Goal: Information Seeking & Learning: Learn about a topic

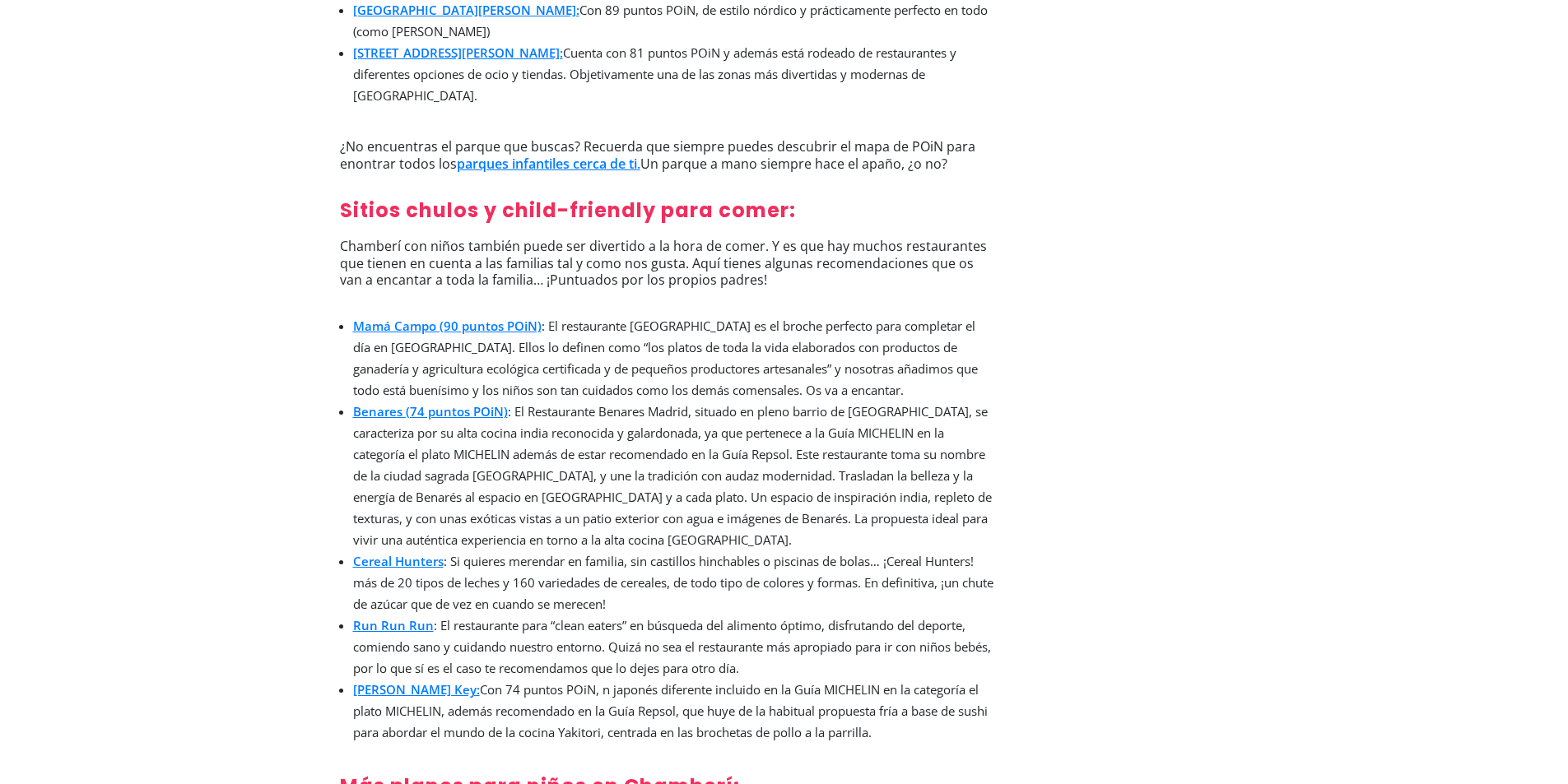
scroll to position [1250, 0]
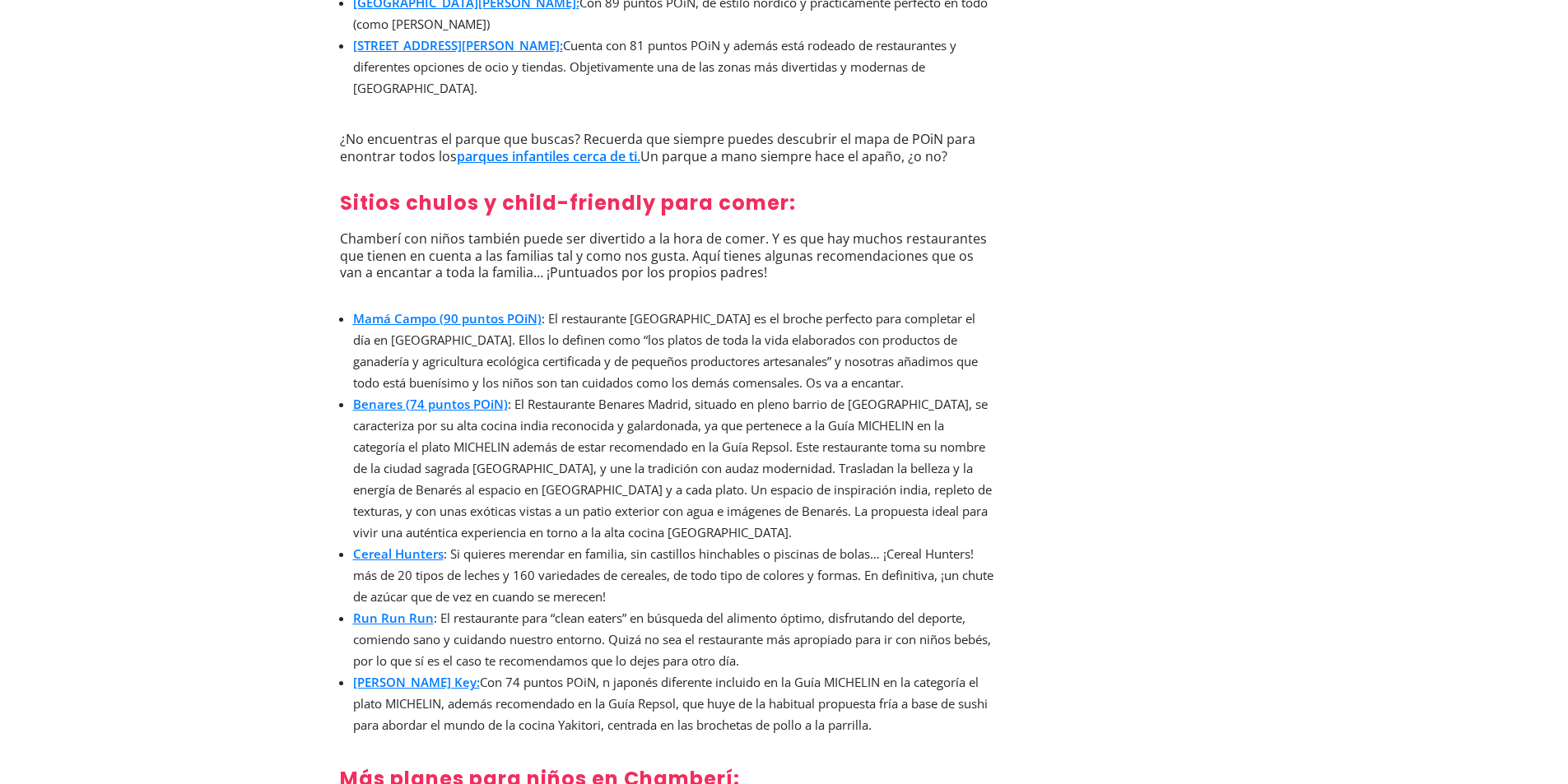
click at [490, 310] on link "Mamá Campo (90 puntos POiN)" at bounding box center [448, 318] width 189 height 16
click at [408, 609] on link "Run Run Run" at bounding box center [393, 617] width 81 height 16
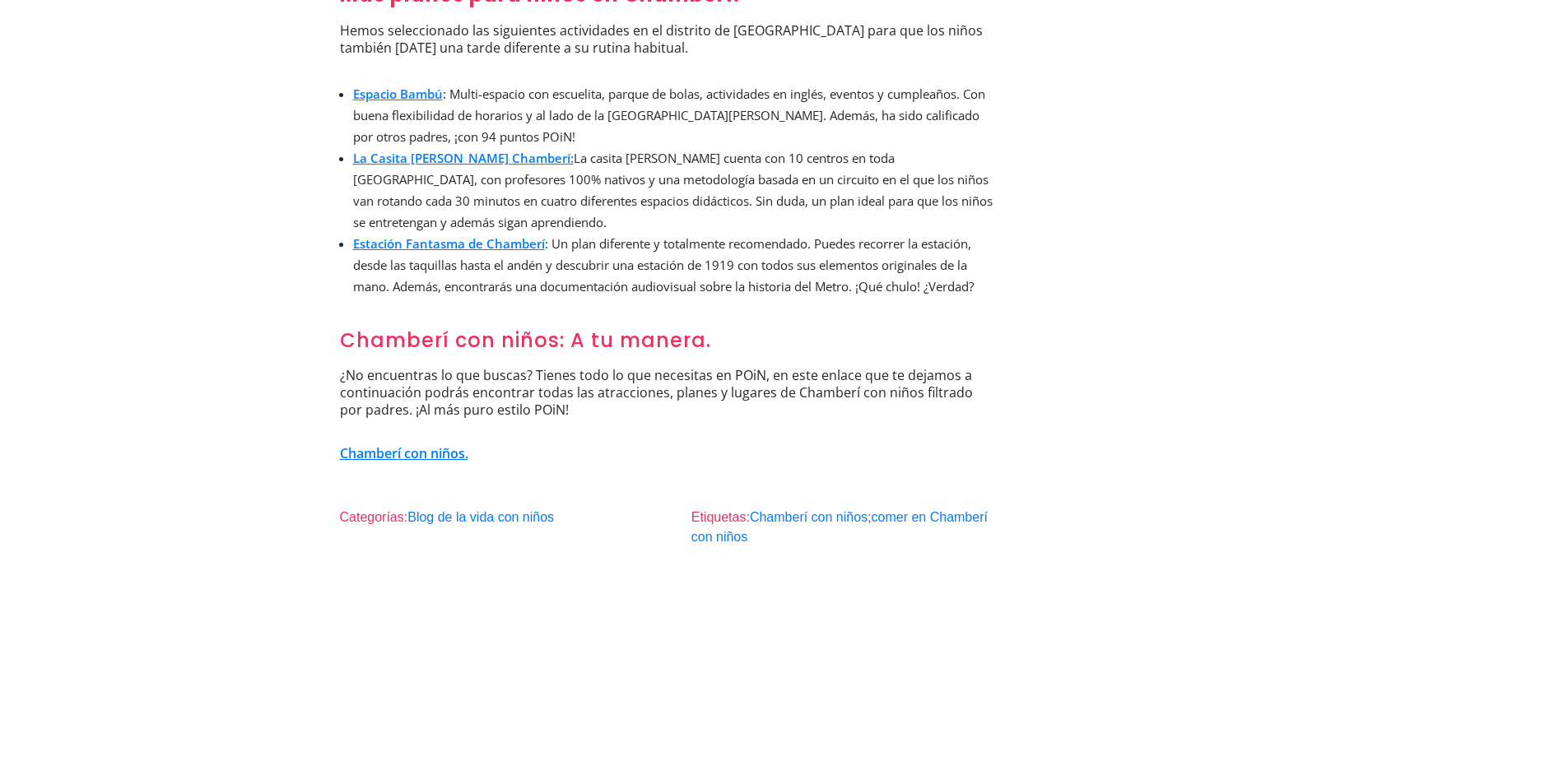
scroll to position [2040, 0]
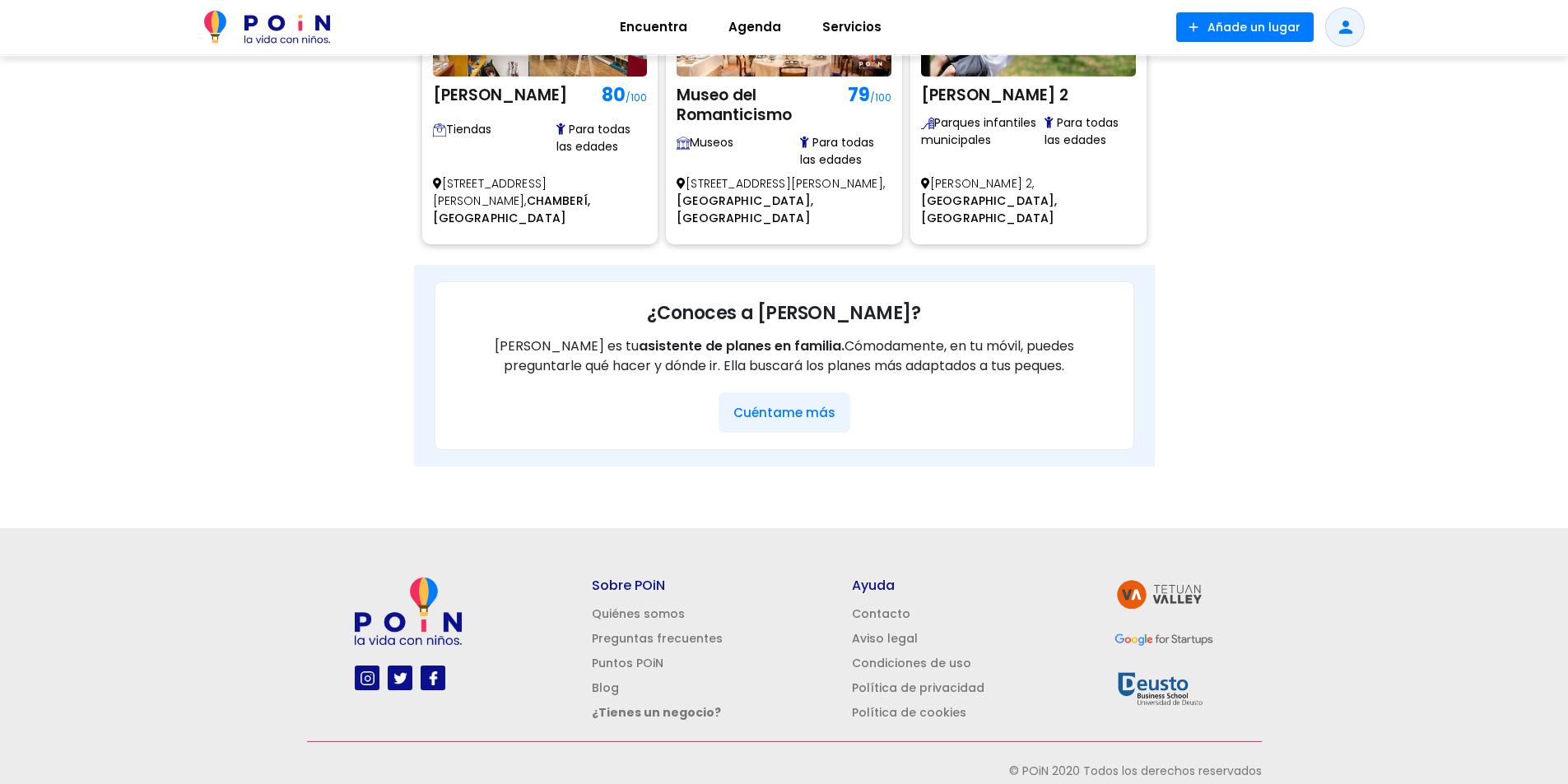
scroll to position [1080, 0]
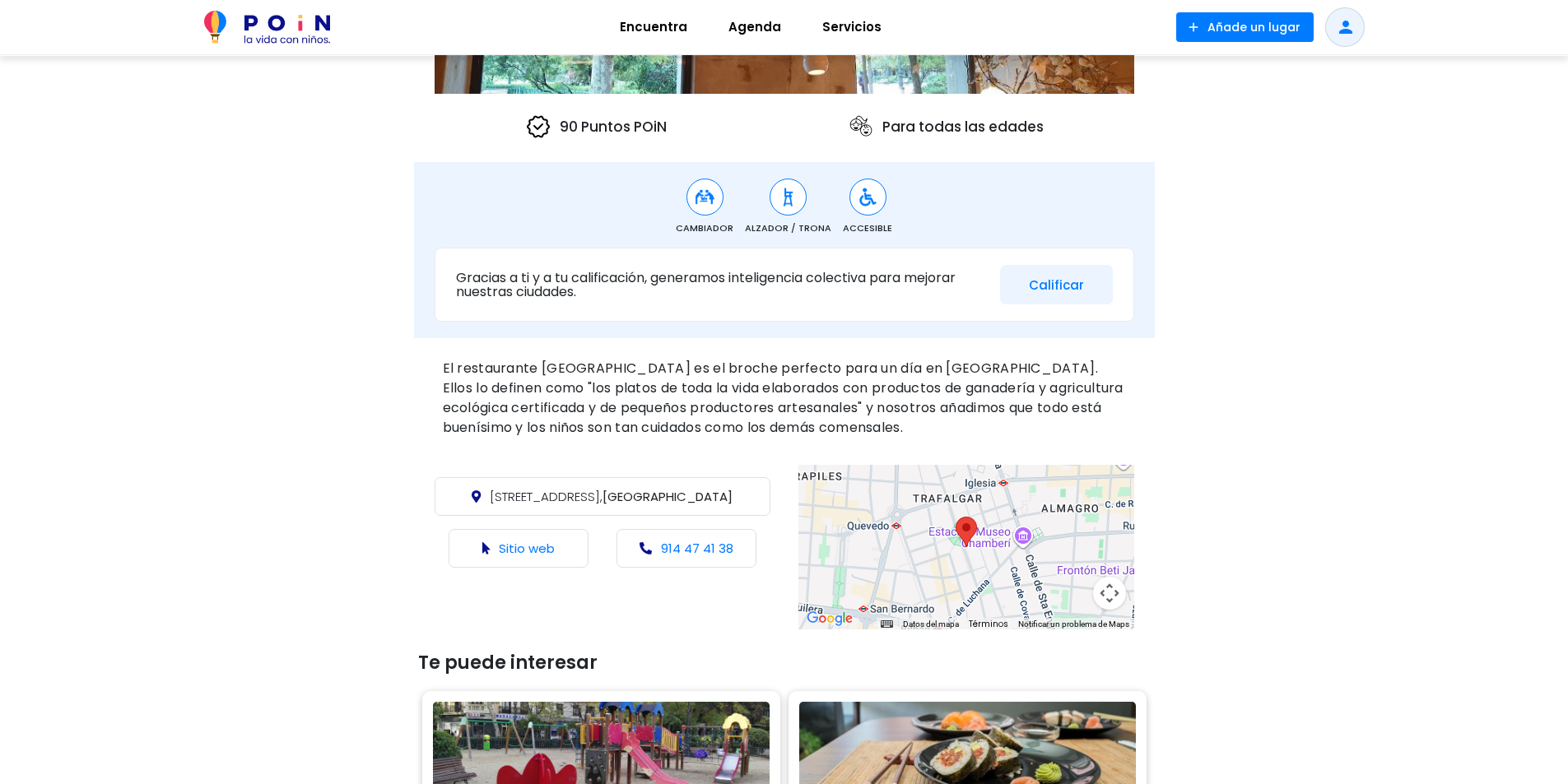
scroll to position [411, 0]
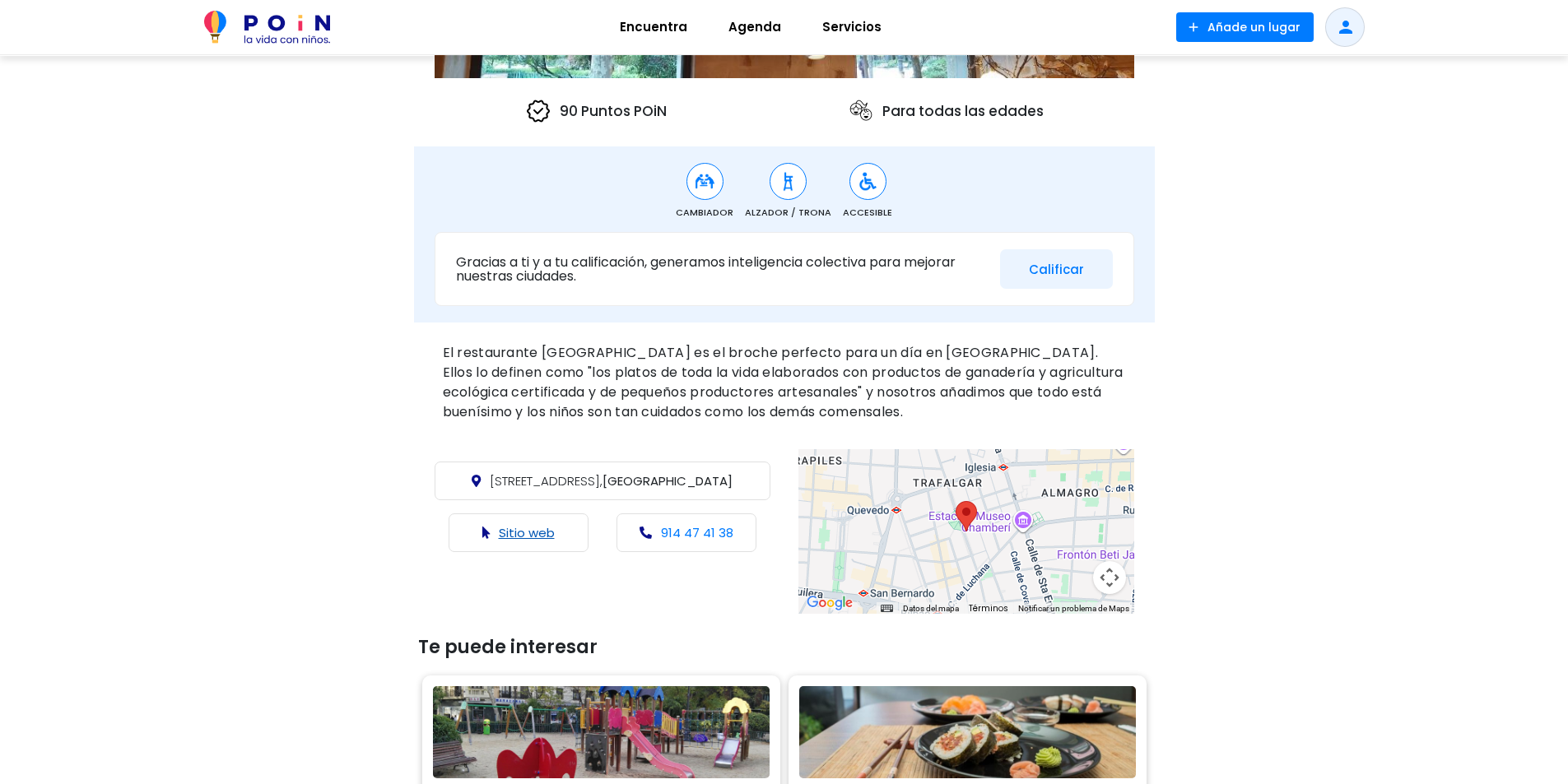
click at [519, 538] on link "Sitio web" at bounding box center [526, 533] width 56 height 17
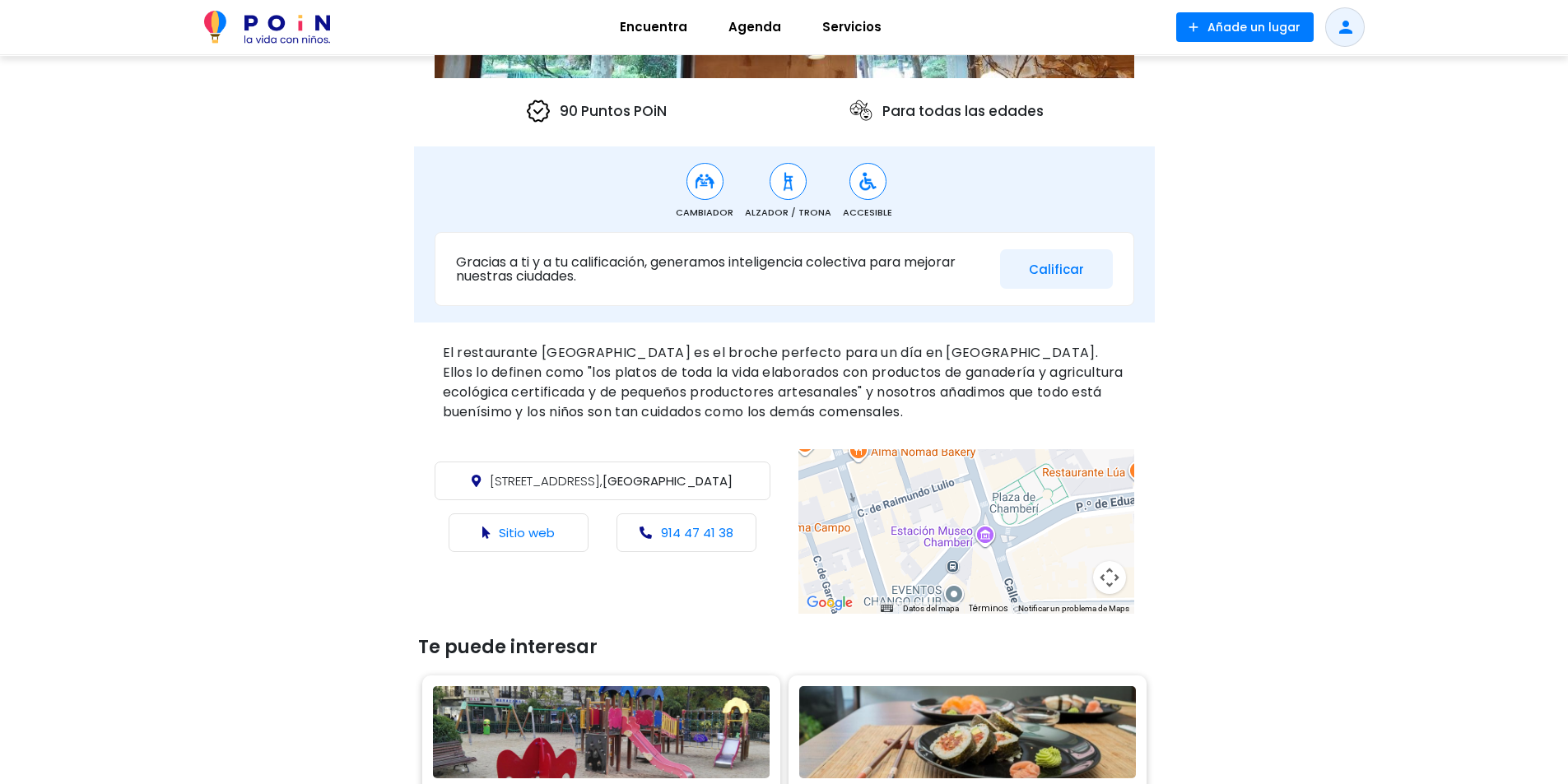
drag, startPoint x: 1031, startPoint y: 540, endPoint x: 874, endPoint y: 574, distance: 160.6
click at [874, 574] on div at bounding box center [966, 531] width 336 height 164
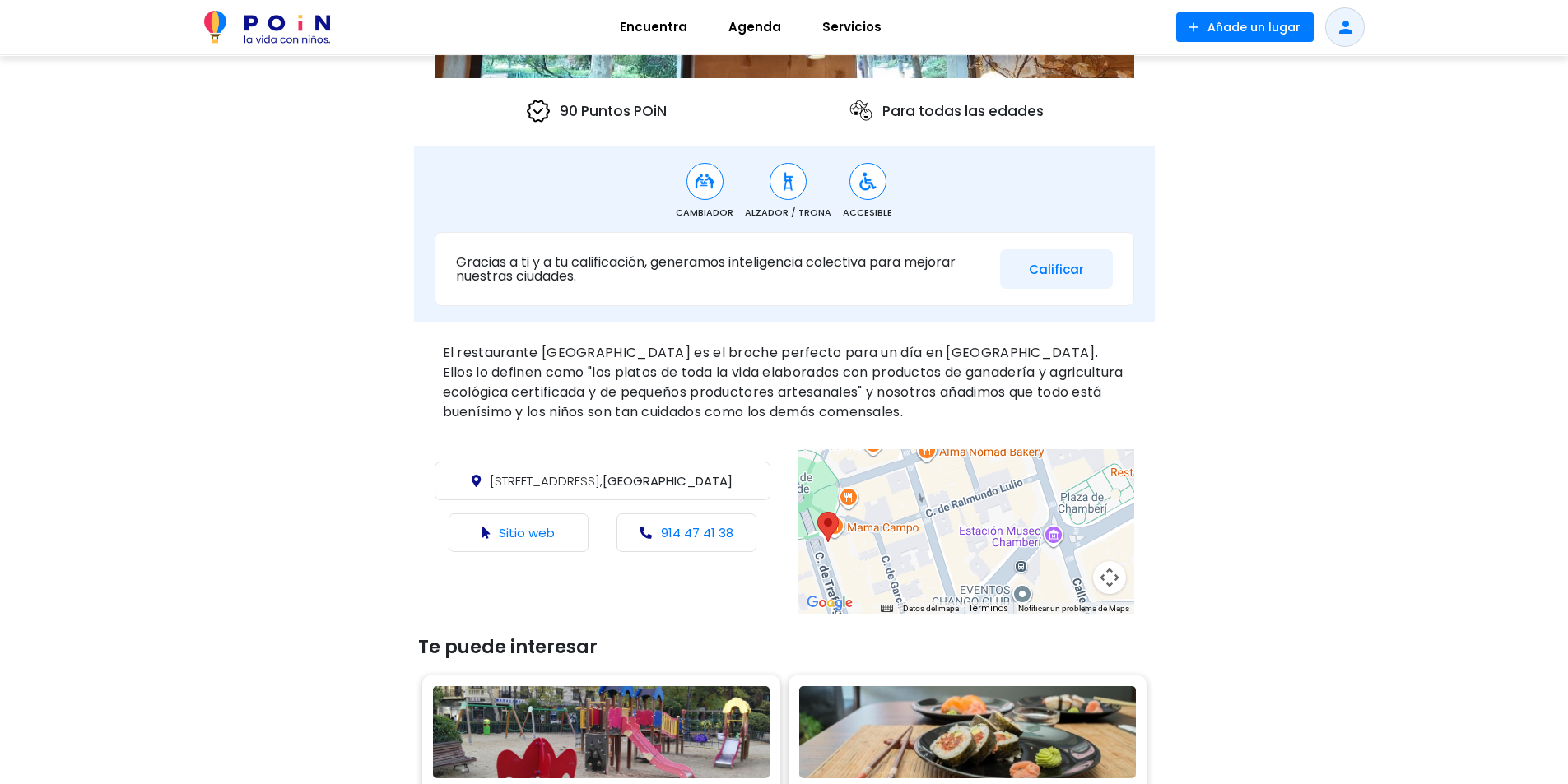
drag, startPoint x: 975, startPoint y: 505, endPoint x: 1044, endPoint y: 507, distance: 69.0
click at [1044, 507] on div at bounding box center [966, 531] width 336 height 164
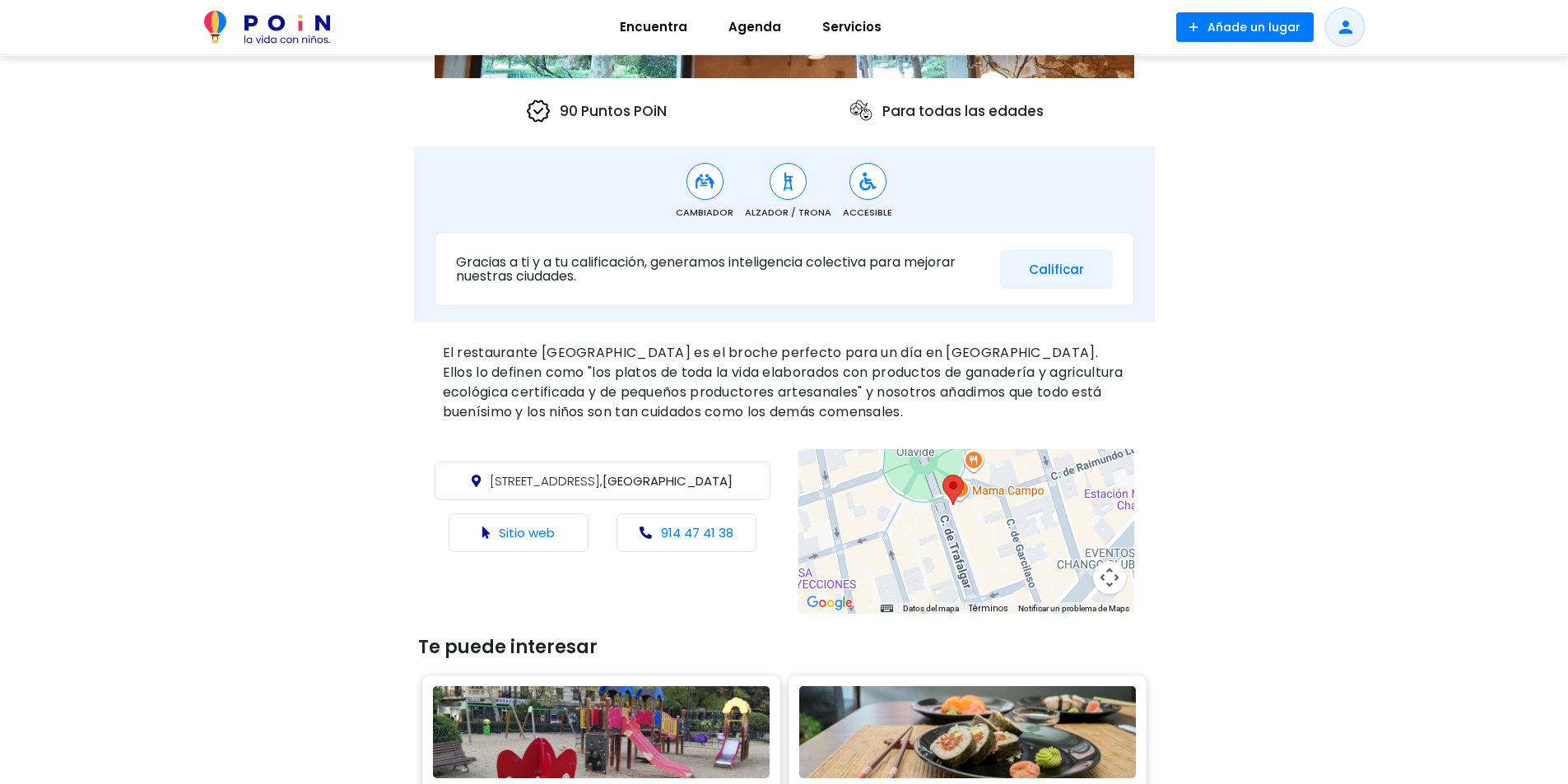
drag, startPoint x: 910, startPoint y: 541, endPoint x: 1035, endPoint y: 502, distance: 130.9
click at [1035, 502] on div at bounding box center [966, 531] width 336 height 164
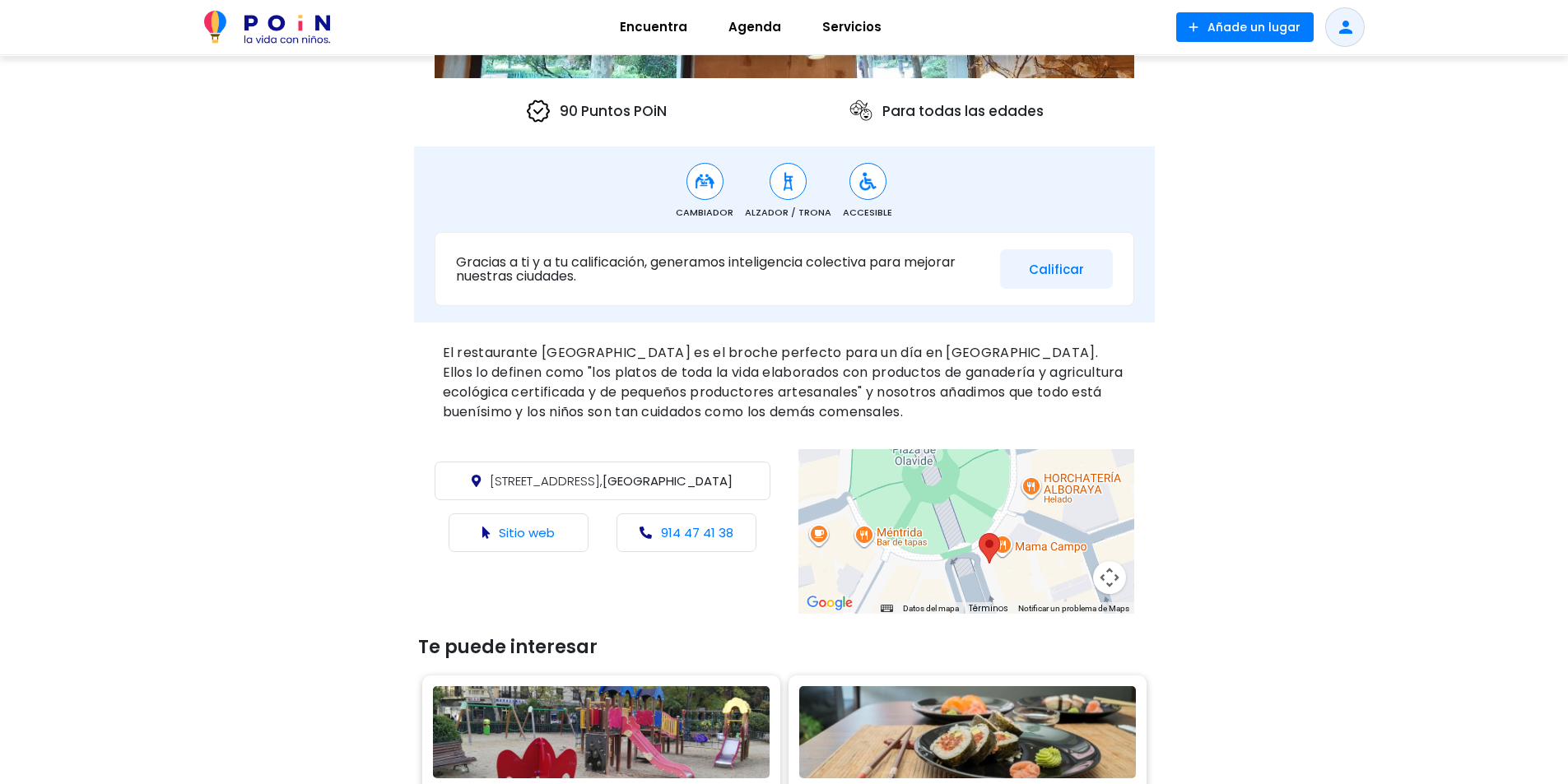
drag, startPoint x: 970, startPoint y: 498, endPoint x: 1033, endPoint y: 594, distance: 114.8
click at [1033, 594] on div at bounding box center [966, 531] width 336 height 164
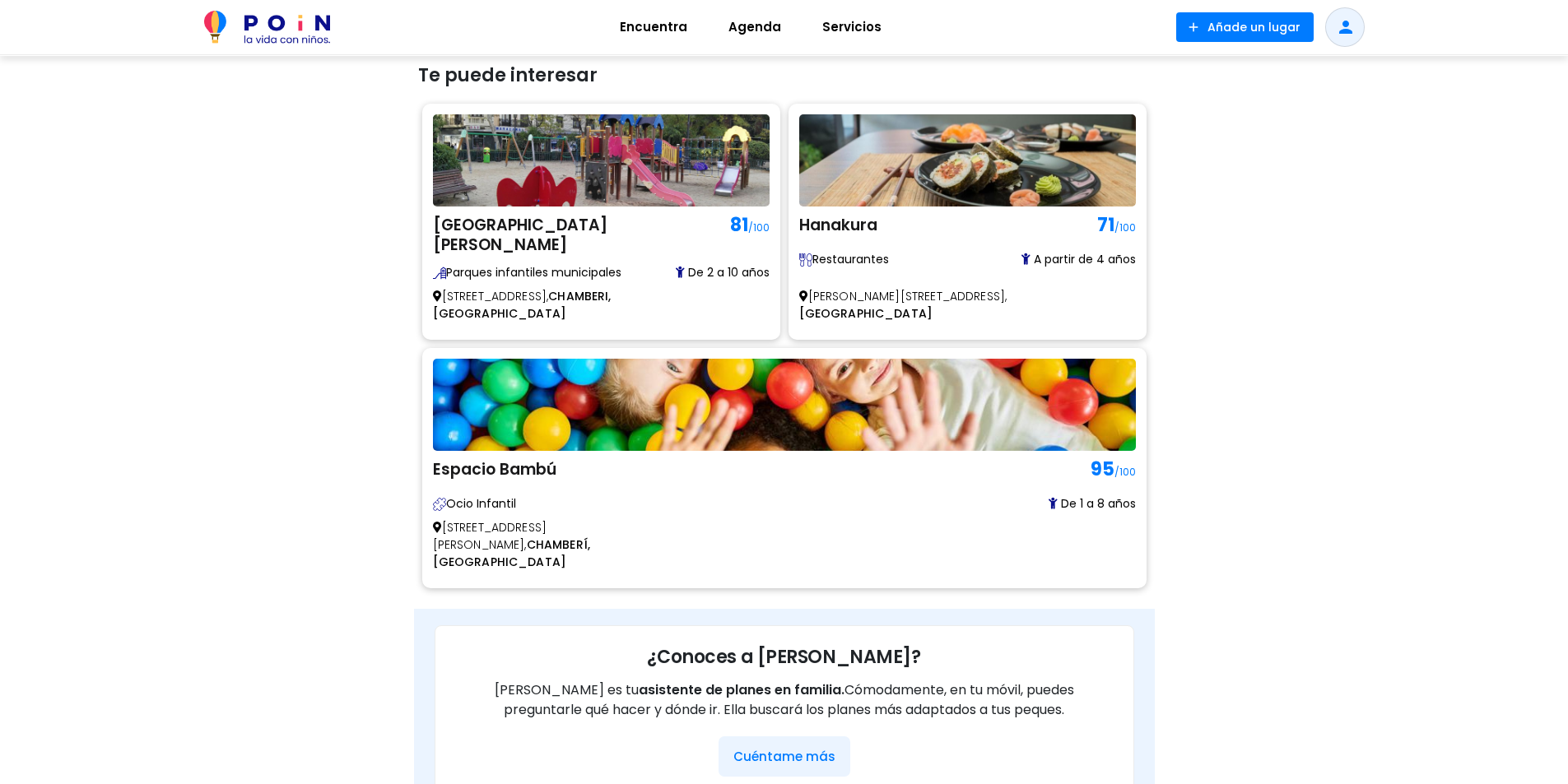
scroll to position [987, 0]
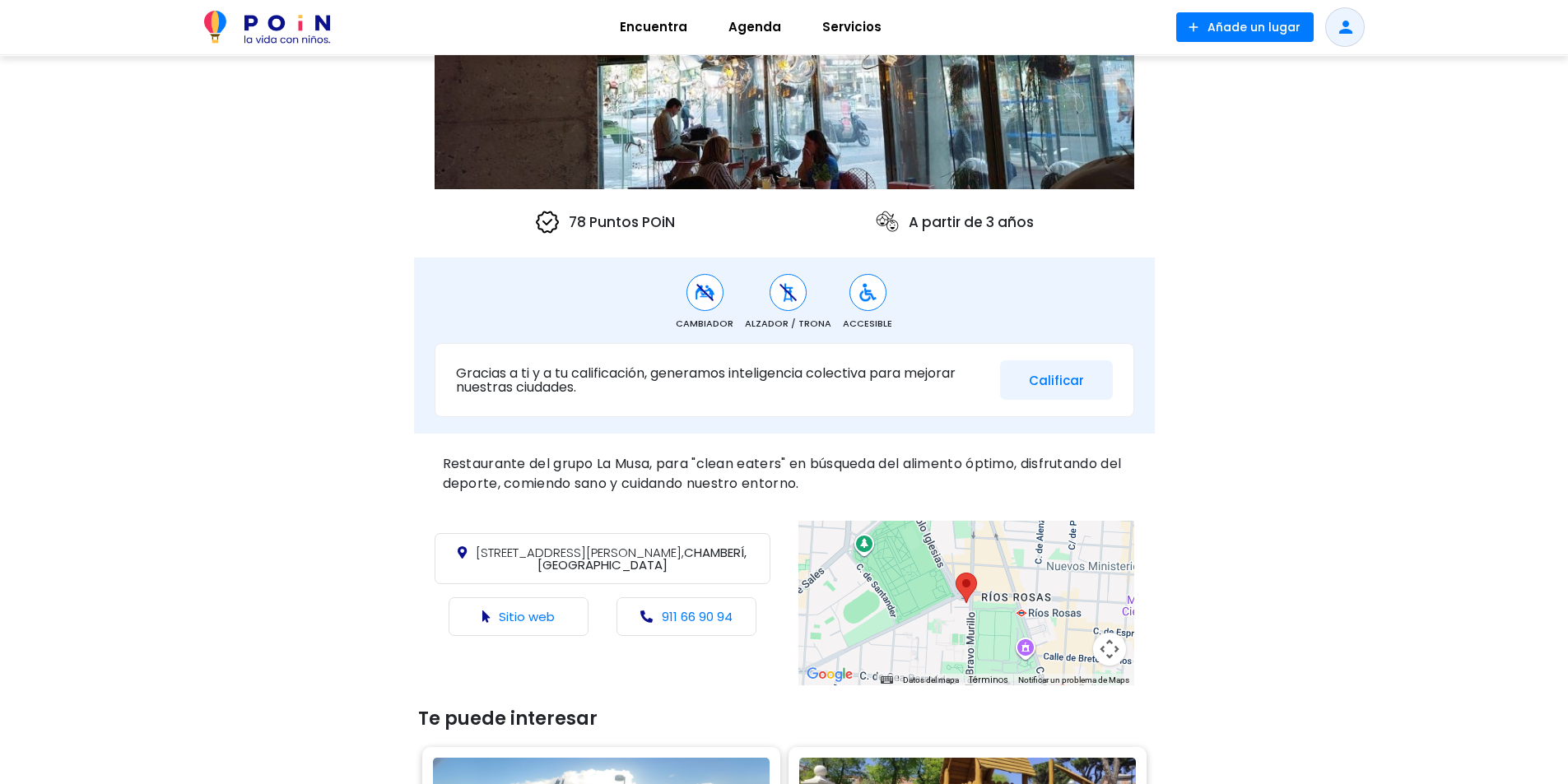
scroll to position [329, 0]
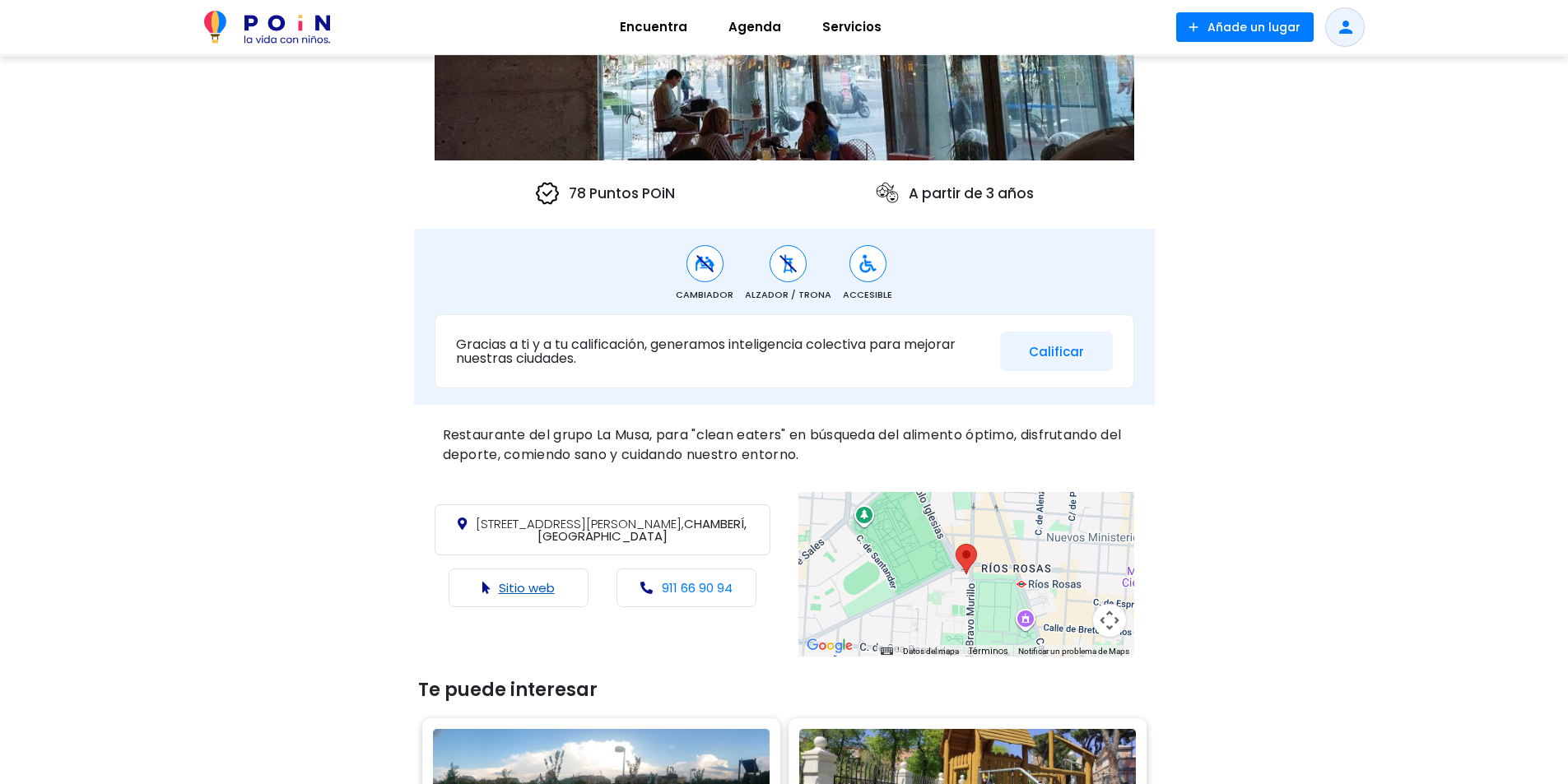
click at [542, 579] on link "Sitio web" at bounding box center [526, 588] width 56 height 17
